Goal: Information Seeking & Learning: Learn about a topic

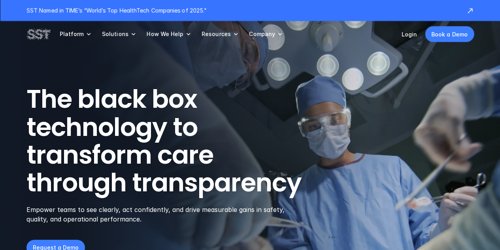
click at [221, 34] on p "Resources" at bounding box center [216, 33] width 29 height 7
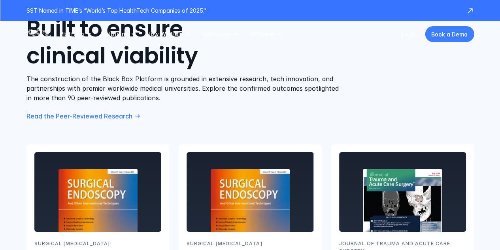
scroll to position [1344, 0]
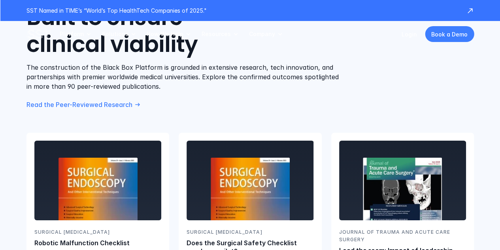
click at [97, 106] on p "Read the Peer-Reviewed Research" at bounding box center [79, 104] width 106 height 8
click at [97, 104] on p "Read the Peer-Reviewed Research" at bounding box center [79, 104] width 106 height 8
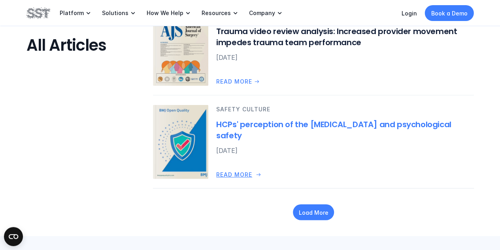
scroll to position [1068, 0]
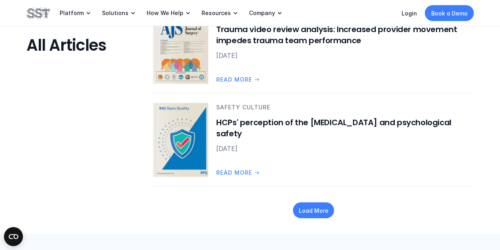
click at [310, 200] on div "Load More" at bounding box center [313, 209] width 73 height 47
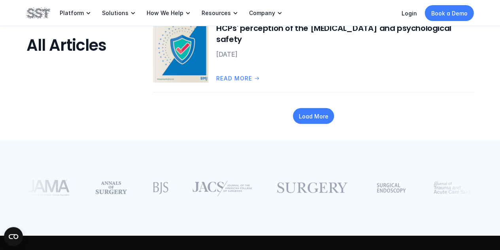
scroll to position [1186, 0]
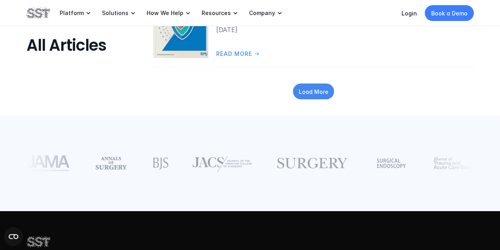
click at [316, 92] on p "Load More" at bounding box center [314, 91] width 30 height 8
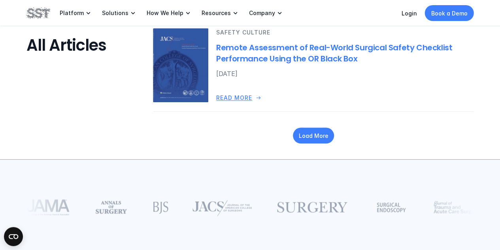
scroll to position [1898, 0]
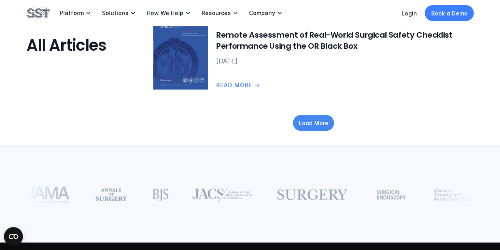
click at [312, 121] on p "Load More" at bounding box center [314, 123] width 30 height 8
click at [216, 12] on p "Resources" at bounding box center [216, 12] width 29 height 7
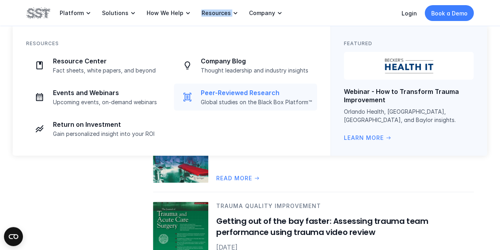
click at [232, 91] on p "Peer-Reviewed Research" at bounding box center [257, 93] width 112 height 8
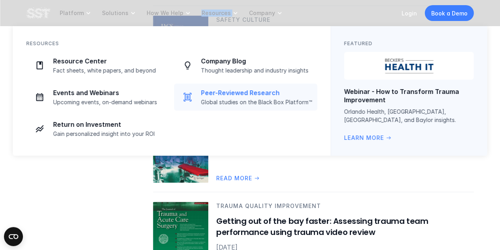
scroll to position [0, 0]
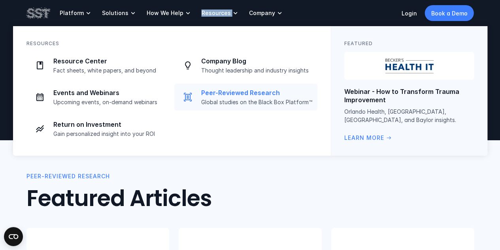
click at [230, 92] on p "Peer-Reviewed Research" at bounding box center [257, 93] width 112 height 8
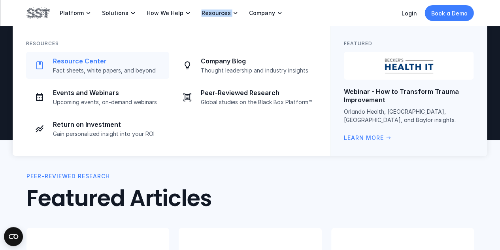
click at [95, 62] on p "Resource Center" at bounding box center [109, 61] width 112 height 8
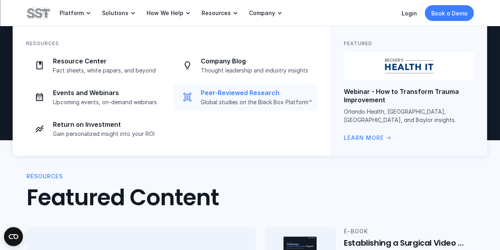
click at [240, 91] on p "Peer-Reviewed Research" at bounding box center [257, 93] width 112 height 8
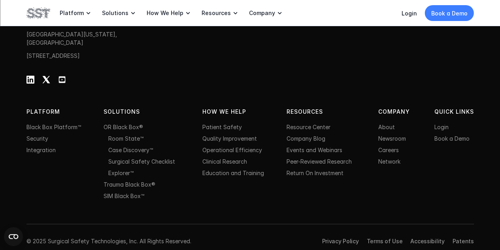
scroll to position [1423, 0]
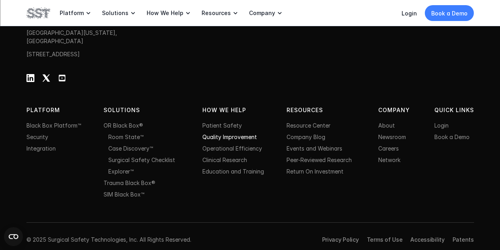
click at [230, 140] on link "Quality Improvement" at bounding box center [229, 136] width 55 height 7
